Goal: Task Accomplishment & Management: Manage account settings

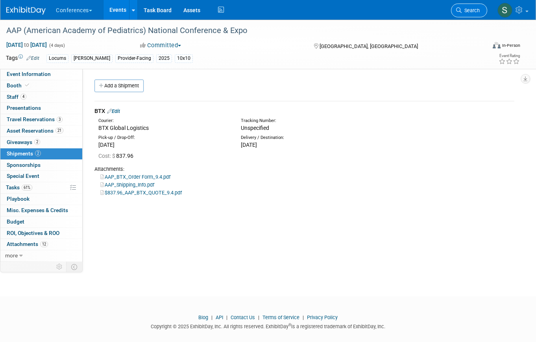
click at [467, 15] on link "Search" at bounding box center [469, 11] width 36 height 14
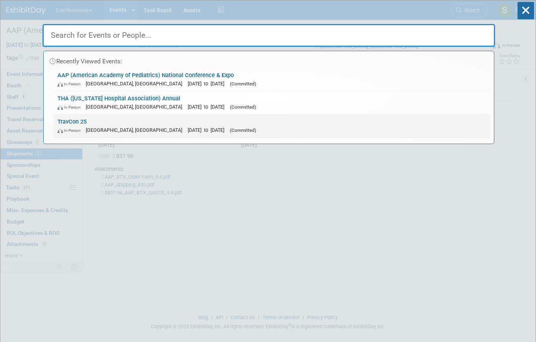
click at [118, 119] on link "TravCon 25 In-Person [GEOGRAPHIC_DATA], [GEOGRAPHIC_DATA] [DATE] to [DATE] (Com…" at bounding box center [272, 126] width 437 height 23
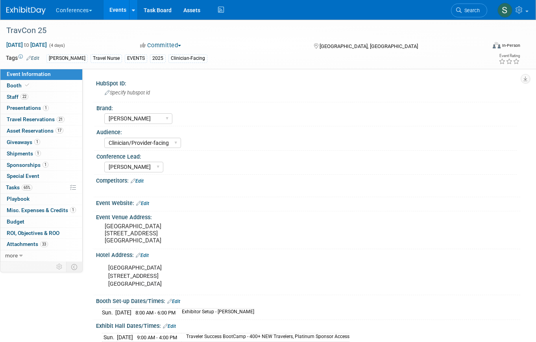
select select "[PERSON_NAME]"
select select "Clinician/Provider-facing"
select select "[PERSON_NAME]"
click at [54, 83] on link "Booth" at bounding box center [41, 85] width 82 height 11
select select "20'x20'"
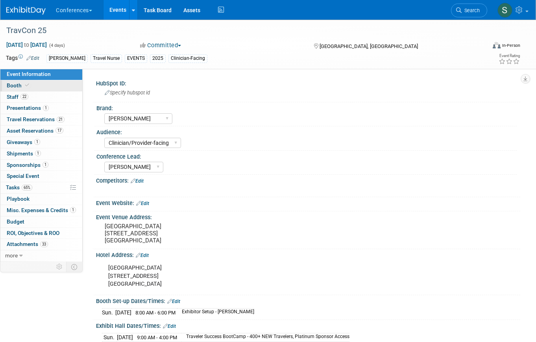
select select "Yes"
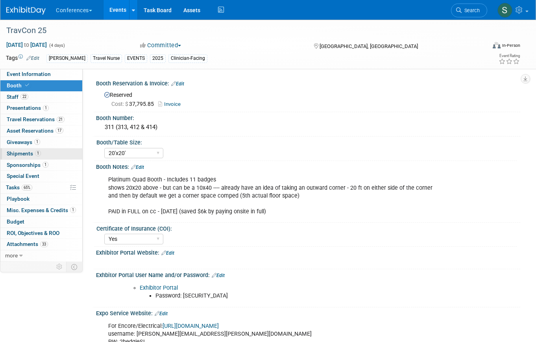
click at [37, 156] on span "1" at bounding box center [38, 153] width 6 height 6
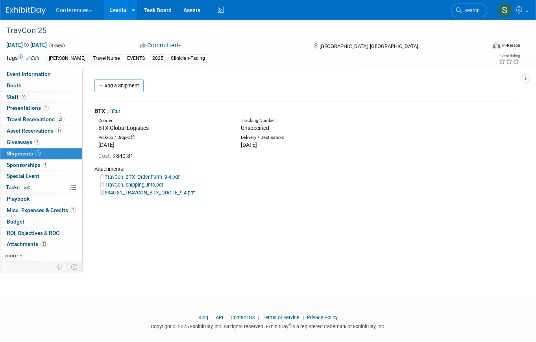
click at [120, 113] on link "Edit" at bounding box center [113, 111] width 13 height 6
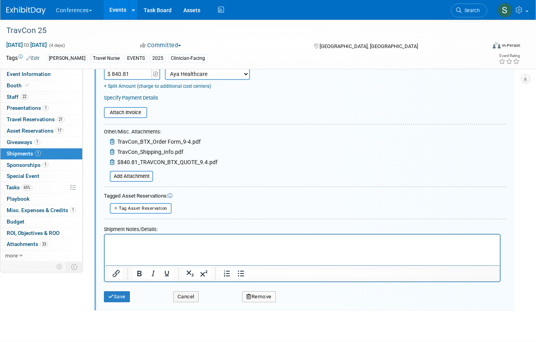
scroll to position [187, 0]
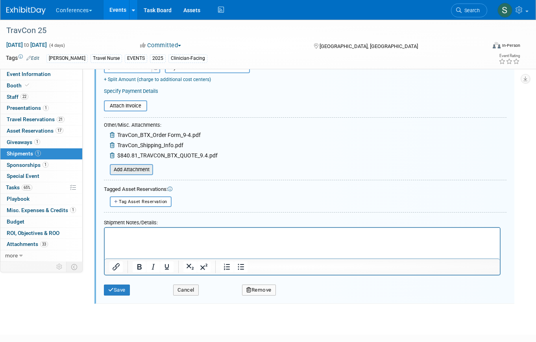
click at [125, 170] on input "file" at bounding box center [106, 169] width 94 height 9
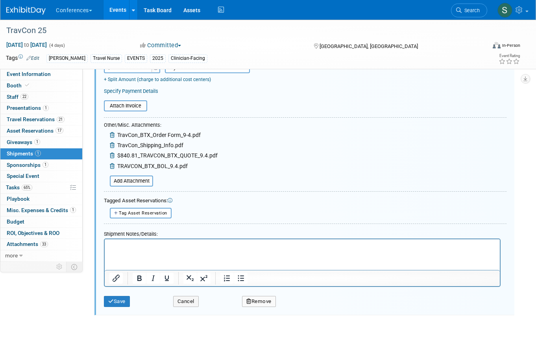
click at [130, 249] on p "Rich Text Area. Press ALT-0 for help." at bounding box center [302, 247] width 386 height 8
click at [120, 301] on button "Save" at bounding box center [117, 301] width 26 height 11
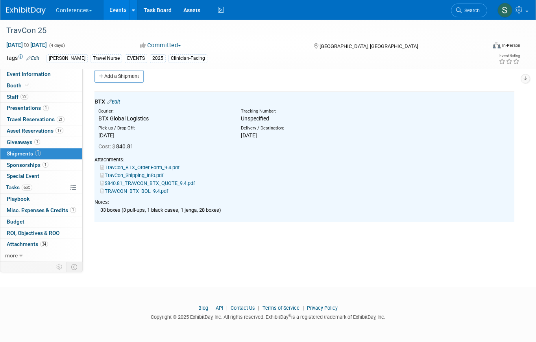
scroll to position [0, 0]
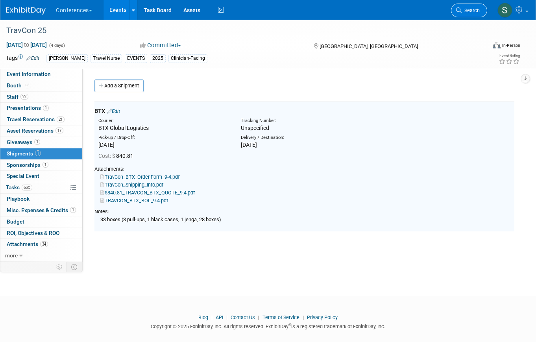
click at [472, 14] on link "Search" at bounding box center [469, 11] width 36 height 14
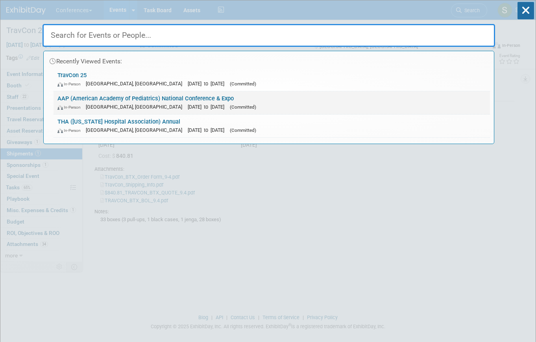
click at [114, 96] on link "AAP (American Academy of Pediatrics) National Conference & Expo In-Person Denve…" at bounding box center [272, 102] width 437 height 23
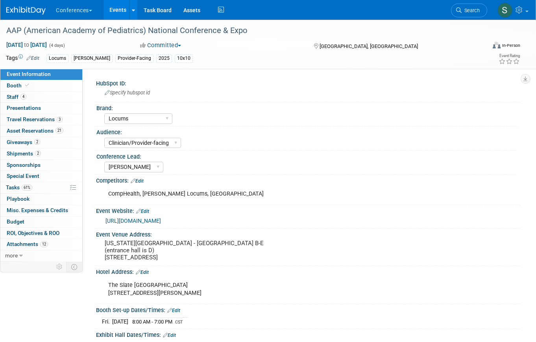
select select "Locums"
select select "Clinician/Provider-facing"
select select "[PERSON_NAME]"
click at [42, 155] on link "2 Shipments 2" at bounding box center [41, 153] width 82 height 11
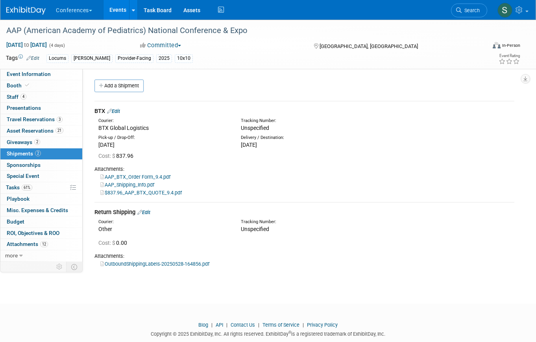
click at [115, 113] on link "Edit" at bounding box center [113, 111] width 13 height 6
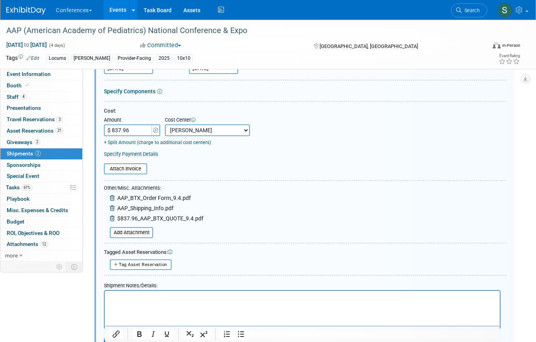
scroll to position [133, 0]
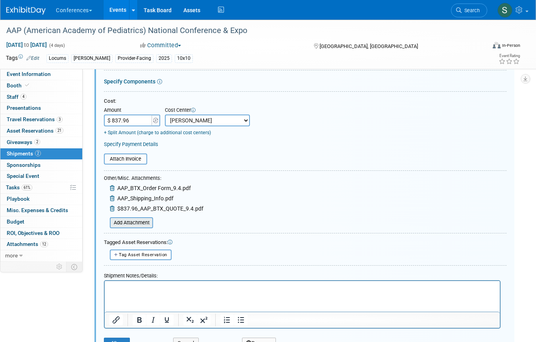
click at [129, 220] on input "file" at bounding box center [106, 222] width 94 height 9
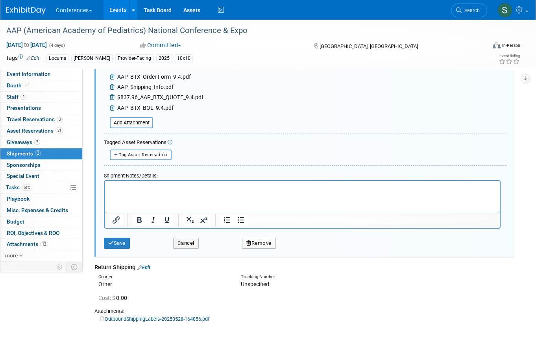
scroll to position [253, 0]
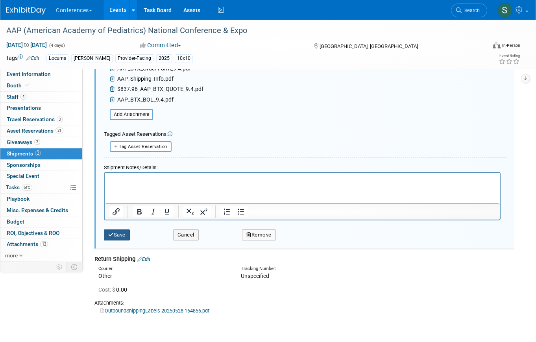
click at [124, 231] on button "Save" at bounding box center [117, 235] width 26 height 11
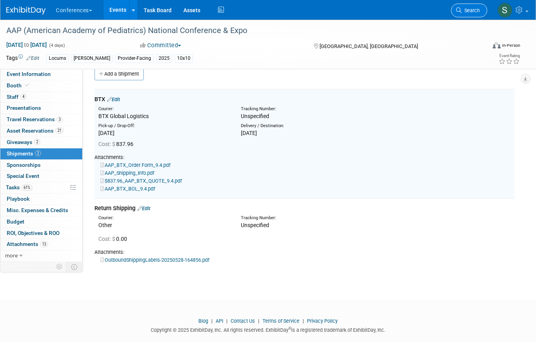
scroll to position [12, 0]
click at [473, 9] on span "Search" at bounding box center [471, 10] width 18 height 6
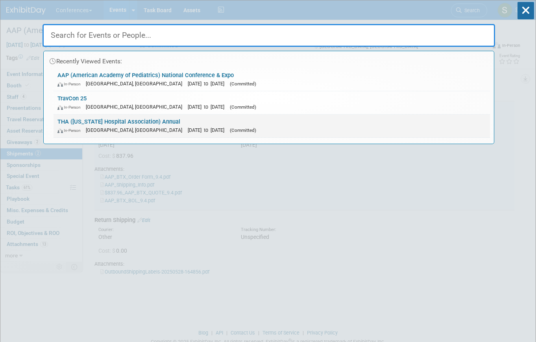
click at [138, 124] on link "THA (Texas Hospital Association) Annual In-Person San Antonio, TX Sep 23, 2025 …" at bounding box center [272, 126] width 437 height 23
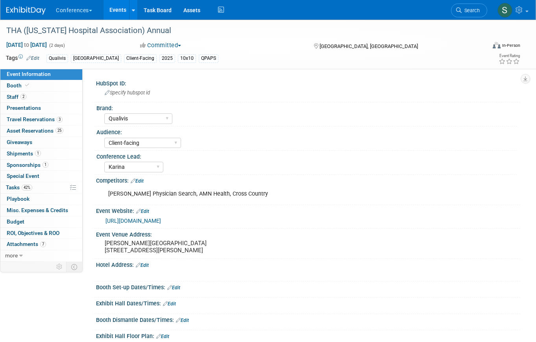
select select "Qualivis"
select select "Client-facing"
select select "Karina"
click at [38, 152] on span "1" at bounding box center [38, 153] width 6 height 6
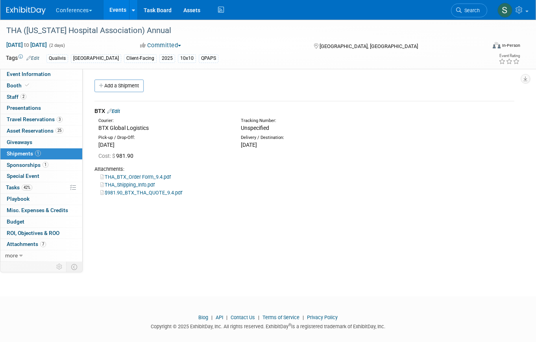
click at [115, 113] on link "Edit" at bounding box center [113, 111] width 13 height 6
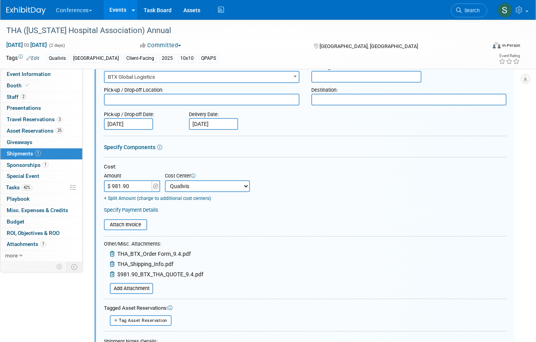
scroll to position [74, 0]
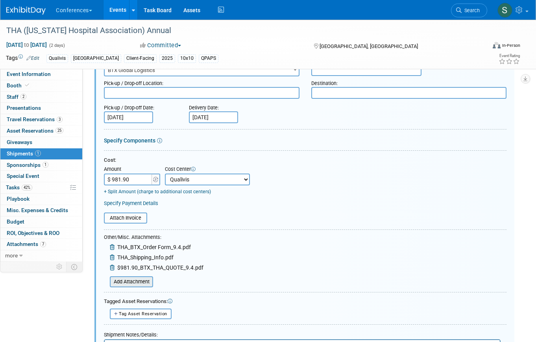
click at [135, 285] on input "file" at bounding box center [106, 281] width 94 height 9
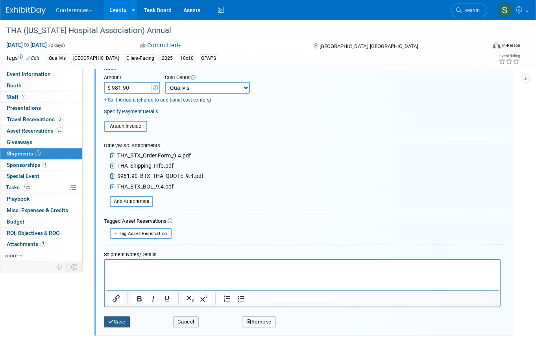
click at [122, 322] on button "Save" at bounding box center [117, 322] width 26 height 11
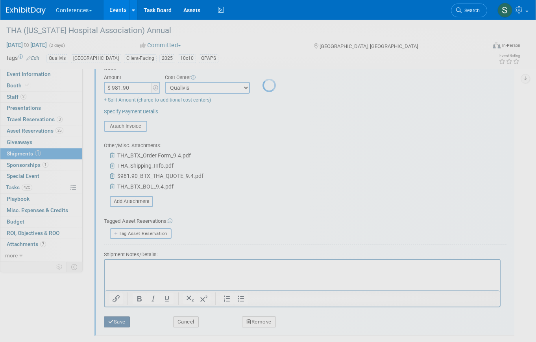
scroll to position [9, 0]
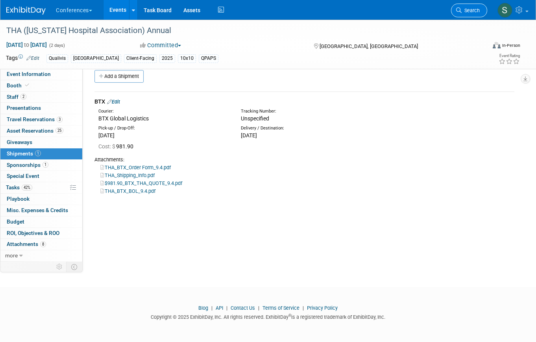
click at [477, 10] on span "Search" at bounding box center [471, 10] width 18 height 6
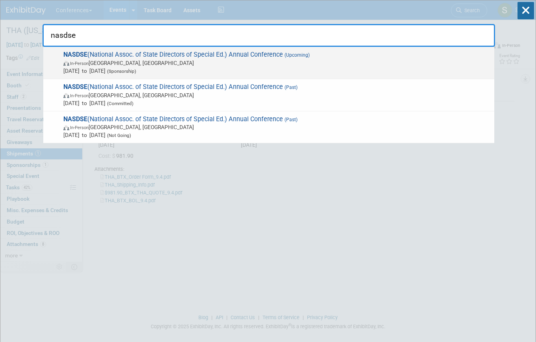
type input "nasdse"
click at [243, 69] on span "Oct 25, 2025 to Oct 29, 2025 (Sponsorship)" at bounding box center [276, 71] width 427 height 8
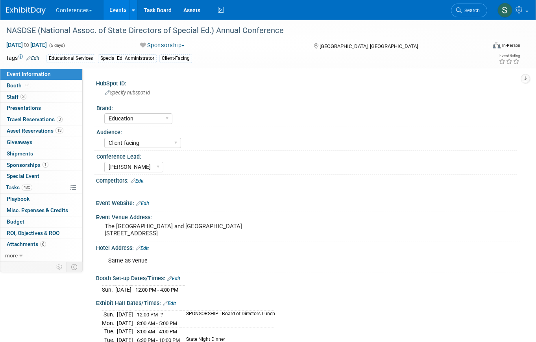
select select "Education"
select select "Client-facing"
select select "[PERSON_NAME]"
click at [30, 97] on link "3 Staff 3" at bounding box center [41, 97] width 82 height 11
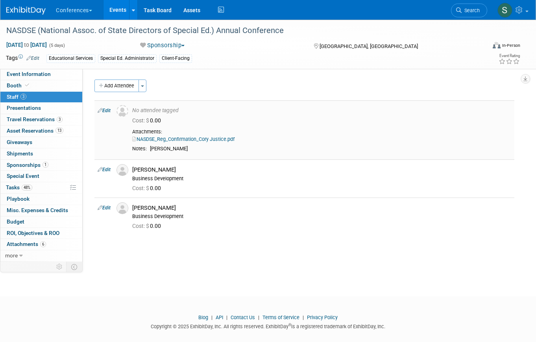
scroll to position [4, 0]
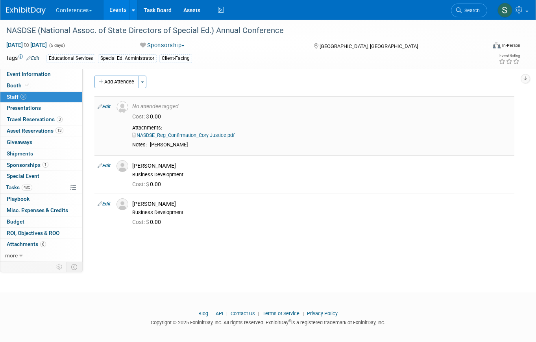
click at [108, 107] on link "Edit" at bounding box center [104, 107] width 13 height 6
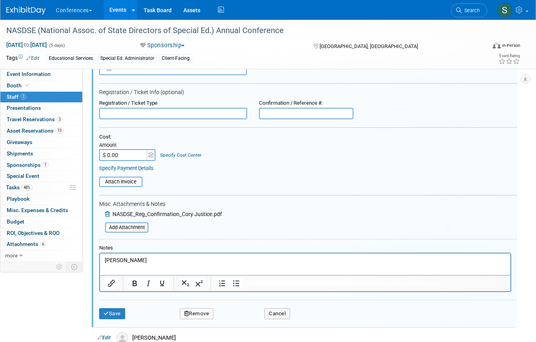
scroll to position [68, 0]
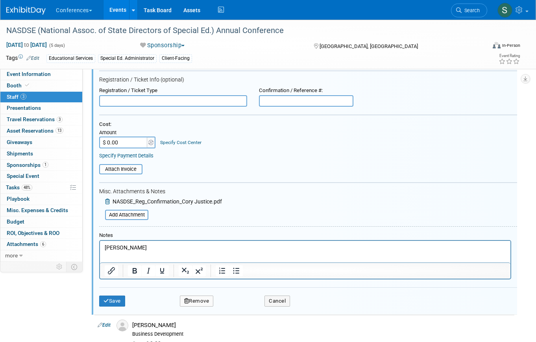
click at [107, 201] on icon at bounding box center [108, 202] width 6 height 6
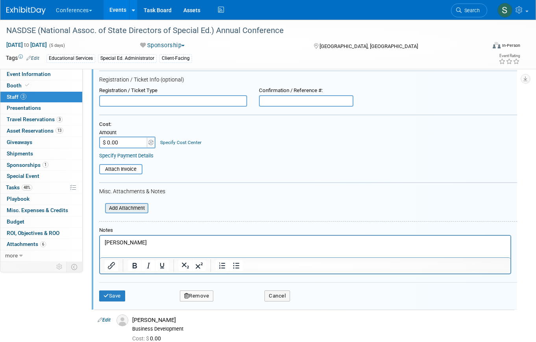
click at [115, 206] on input "file" at bounding box center [101, 208] width 94 height 9
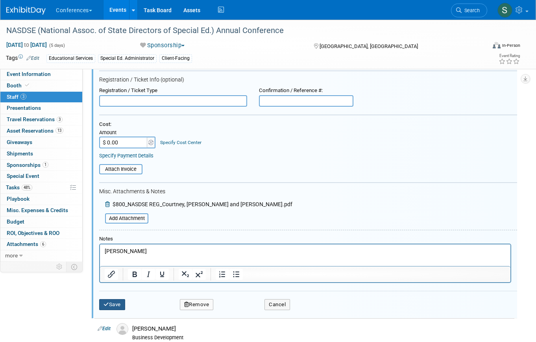
click at [112, 306] on button "Save" at bounding box center [112, 304] width 26 height 11
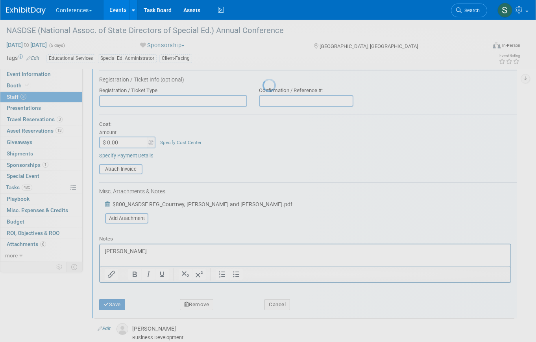
scroll to position [9, 0]
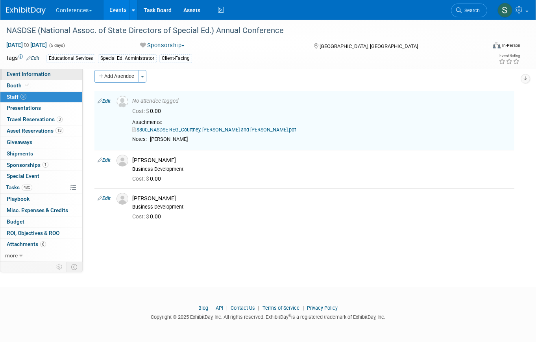
click at [51, 76] on link "Event Information" at bounding box center [41, 74] width 82 height 11
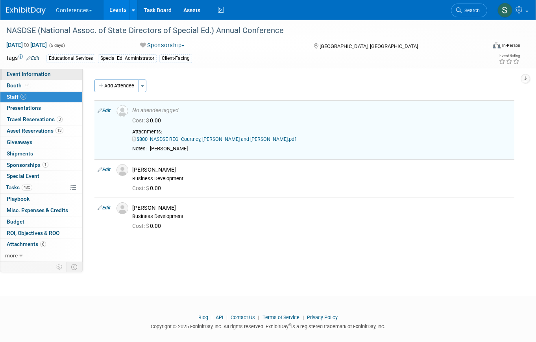
select select "Education"
select select "Client-facing"
select select "[PERSON_NAME]"
